Goal: Navigation & Orientation: Find specific page/section

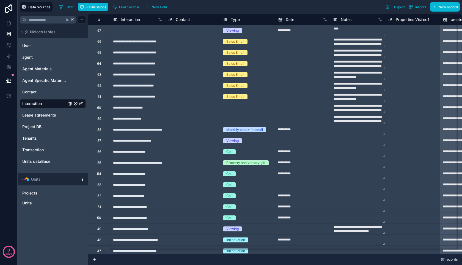
click at [460, 198] on div "**********" at bounding box center [275, 134] width 374 height 240
drag, startPoint x: 462, startPoint y: 87, endPoint x: 39, endPoint y: 217, distance: 442.2
